Goal: Task Accomplishment & Management: Manage account settings

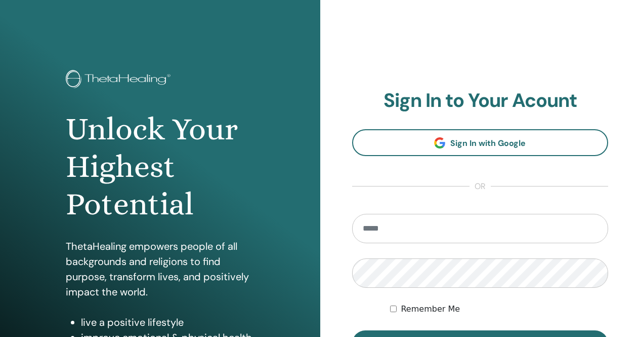
scroll to position [149, 0]
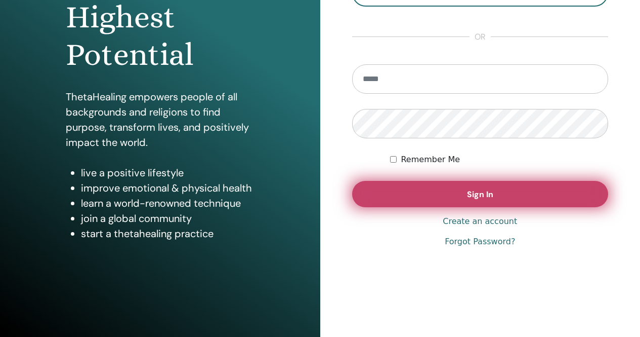
type input "**********"
click at [431, 194] on button "Sign In" at bounding box center [480, 194] width 257 height 26
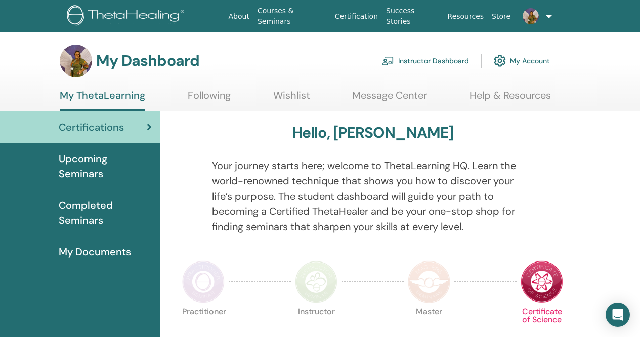
click at [437, 60] on link "Instructor Dashboard" at bounding box center [425, 61] width 87 height 22
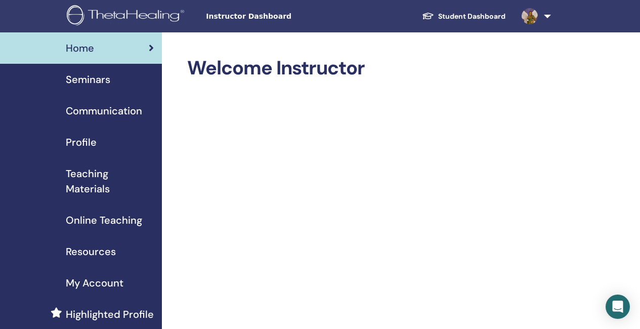
click at [95, 78] on span "Seminars" at bounding box center [88, 79] width 45 height 15
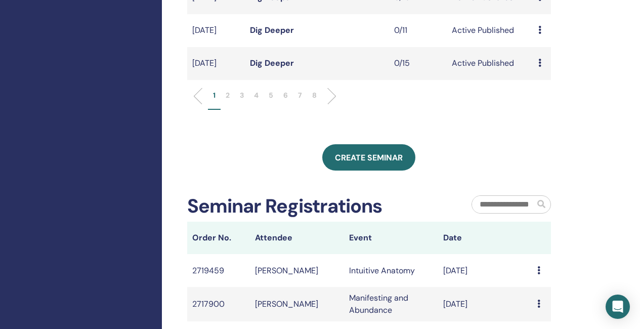
scroll to position [456, 0]
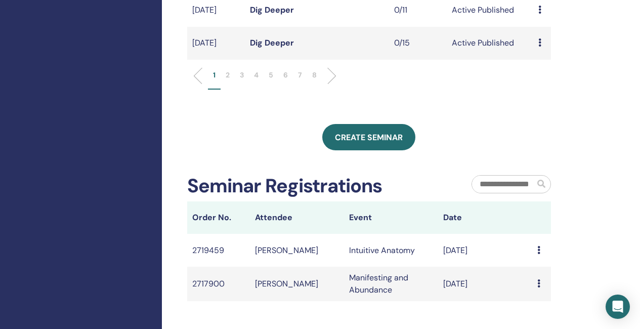
click at [231, 90] on li "2" at bounding box center [228, 80] width 14 height 20
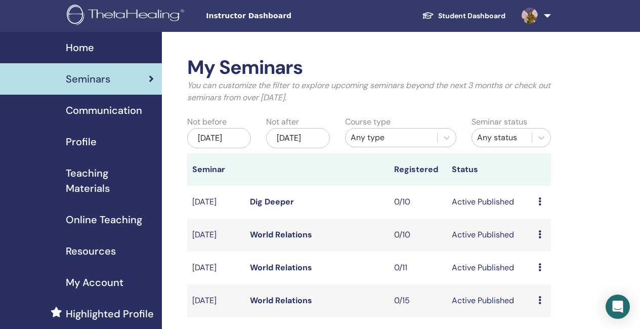
scroll to position [0, 0]
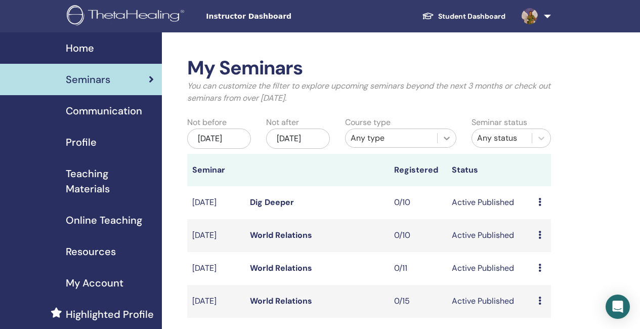
click at [452, 138] on div at bounding box center [447, 138] width 18 height 18
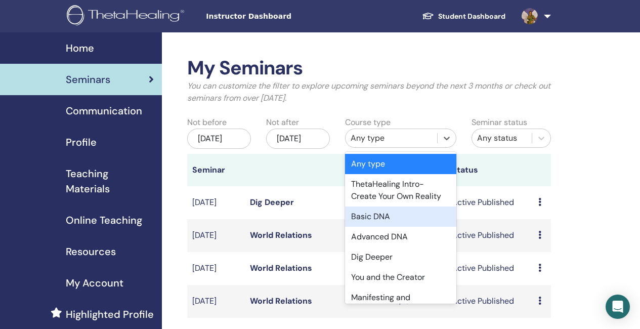
click at [372, 216] on div "Basic DNA" at bounding box center [400, 217] width 111 height 20
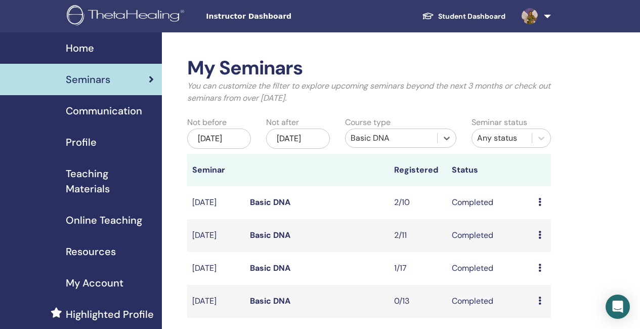
click at [282, 240] on link "Basic DNA" at bounding box center [270, 235] width 40 height 11
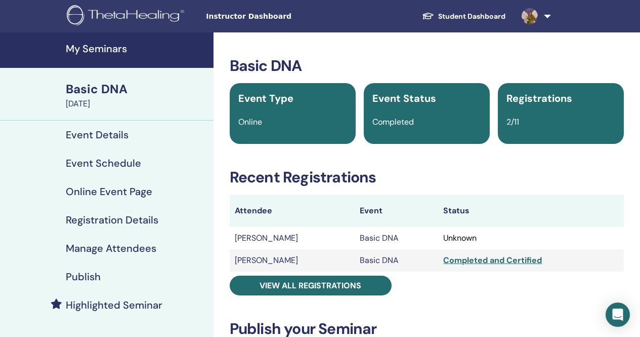
click at [365, 240] on td "Basic DNA" at bounding box center [397, 238] width 84 height 22
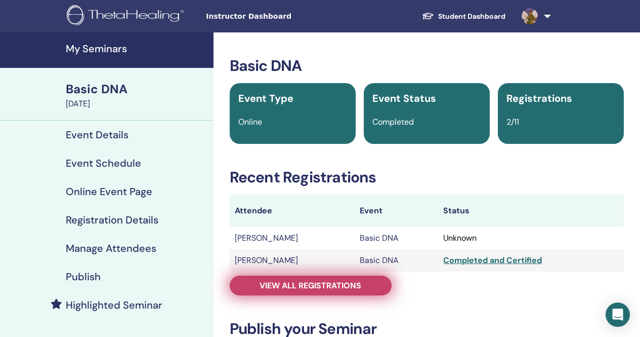
click at [319, 287] on span "View all registrations" at bounding box center [311, 285] width 102 height 11
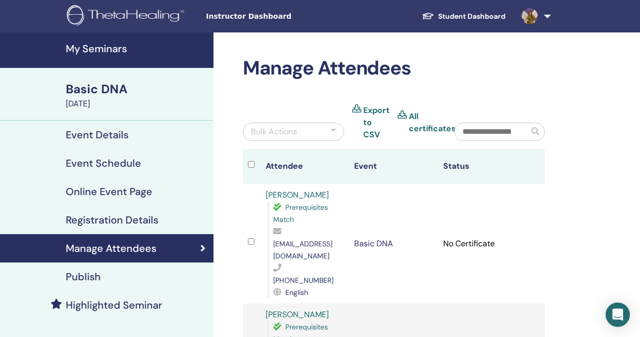
click at [300, 194] on link "[PERSON_NAME]" at bounding box center [297, 194] width 63 height 11
click at [99, 51] on h4 "My Seminars" at bounding box center [137, 49] width 142 height 12
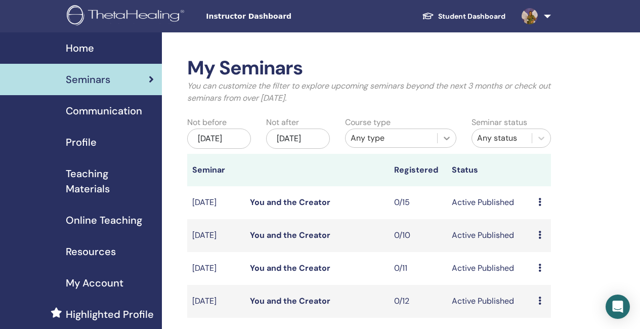
click at [448, 138] on icon at bounding box center [447, 139] width 6 height 4
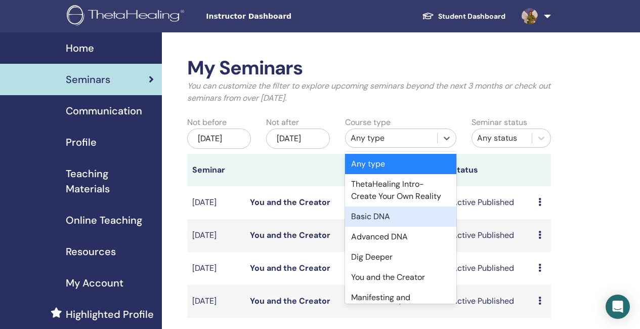
click at [393, 220] on div "Basic DNA" at bounding box center [400, 217] width 111 height 20
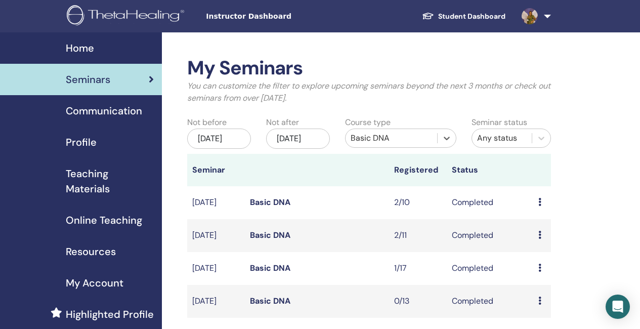
click at [272, 240] on link "Basic DNA" at bounding box center [270, 235] width 40 height 11
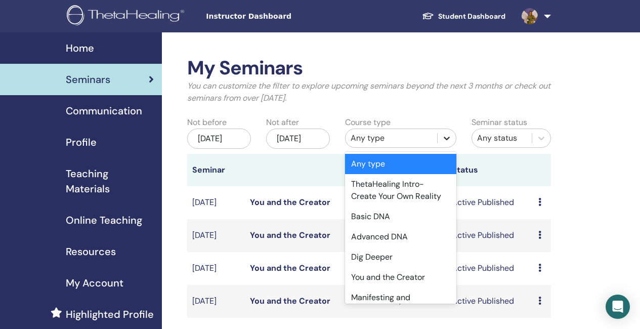
click at [452, 137] on div at bounding box center [447, 138] width 18 height 18
click at [386, 220] on div "Basic DNA" at bounding box center [400, 217] width 111 height 20
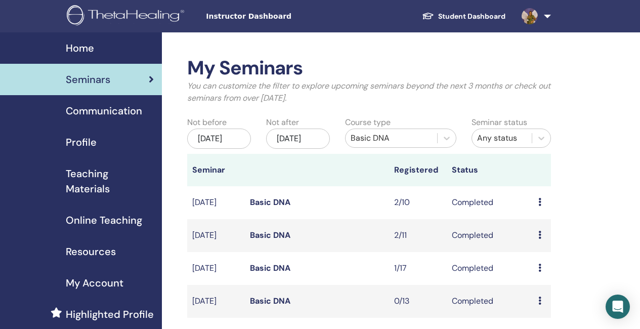
click at [280, 208] on link "Basic DNA" at bounding box center [270, 202] width 40 height 11
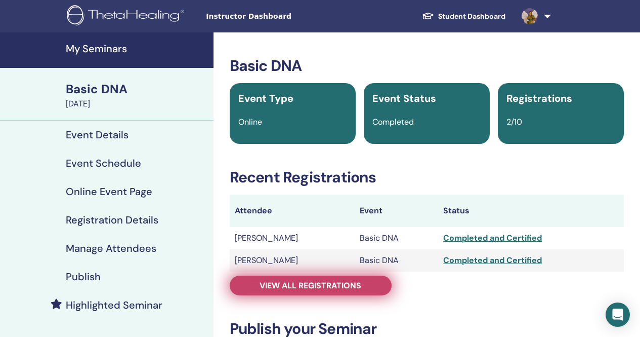
click at [300, 284] on span "View all registrations" at bounding box center [311, 285] width 102 height 11
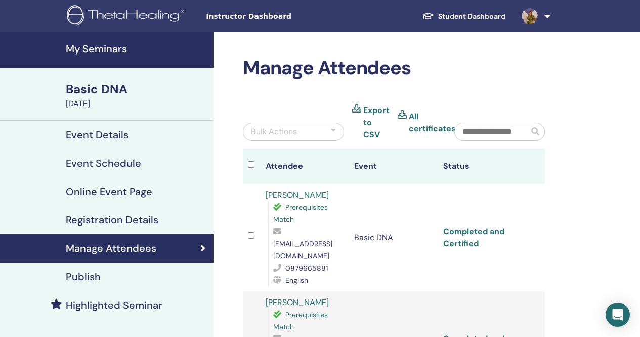
click at [300, 297] on link "[PERSON_NAME]" at bounding box center [297, 302] width 63 height 11
